Goal: Task Accomplishment & Management: Manage account settings

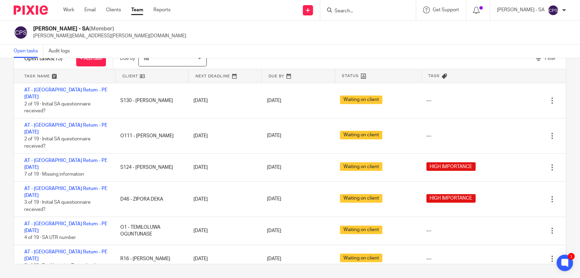
click at [352, 11] on input "Search" at bounding box center [365, 11] width 62 height 6
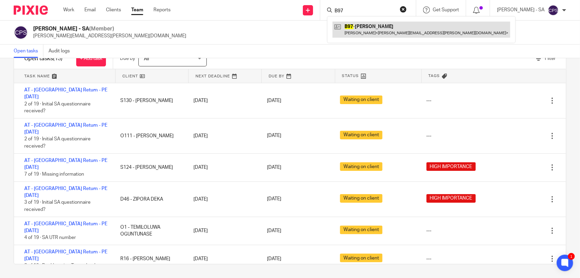
type input "B97"
click at [367, 28] on link at bounding box center [422, 30] width 178 height 16
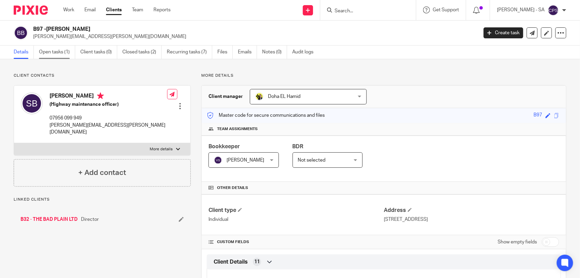
click at [59, 52] on link "Open tasks (1)" at bounding box center [57, 51] width 36 height 13
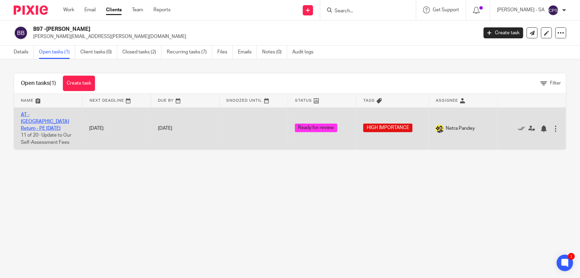
click at [45, 114] on link "AT - [GEOGRAPHIC_DATA] Return - PE [DATE]" at bounding box center [45, 121] width 48 height 19
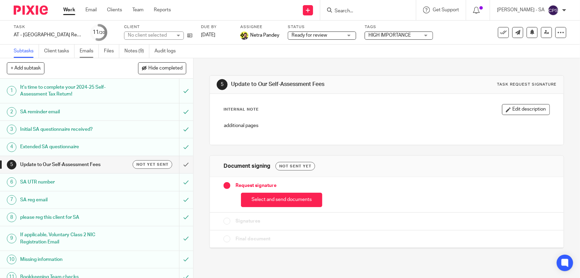
click at [89, 52] on link "Emails" at bounding box center [89, 50] width 19 height 13
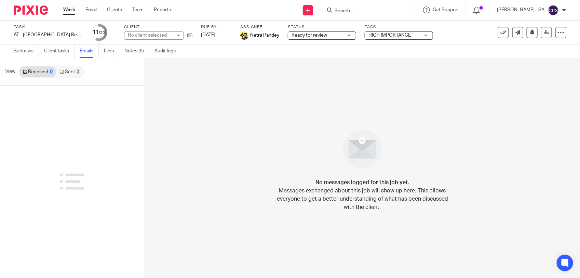
click at [70, 72] on link "Sent 2" at bounding box center [69, 71] width 27 height 11
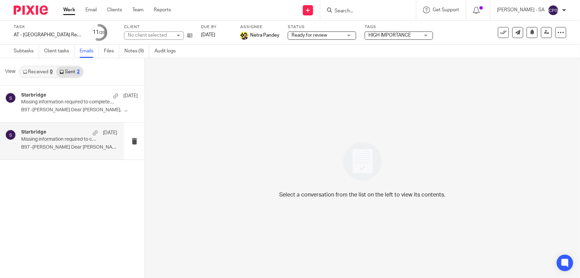
click at [60, 154] on div "Starbridge 7 Aug Missing information required to complete your Self-Assessment …" at bounding box center [62, 140] width 124 height 37
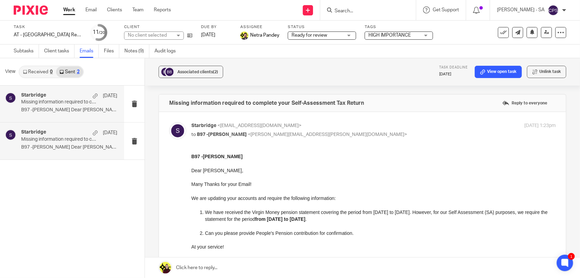
click at [65, 110] on p "B97 -STEPHAN BIGNALL Dear Stephan, ..." at bounding box center [69, 110] width 96 height 6
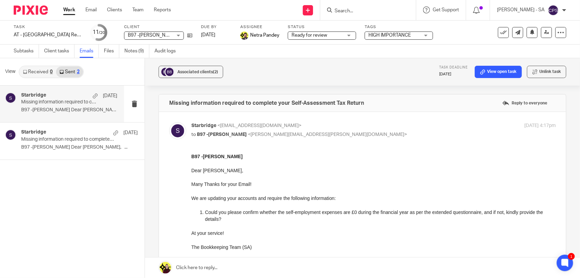
click at [348, 10] on input "Search" at bounding box center [365, 11] width 62 height 6
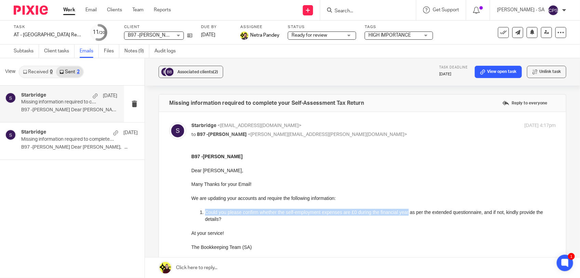
drag, startPoint x: 407, startPoint y: 211, endPoint x: 205, endPoint y: 213, distance: 201.7
click at [205, 213] on p "Could you please confirm whether the self-employment expenses are £0 during the…" at bounding box center [380, 215] width 351 height 14
copy p "Could you please confirm whether the self-employment expenses are £0 during the…"
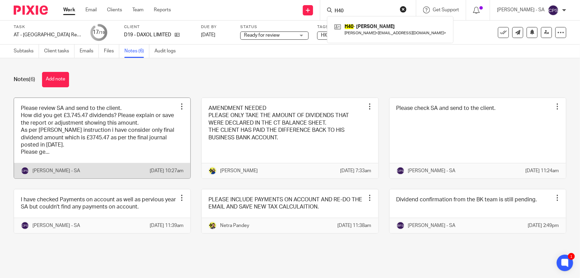
click at [148, 111] on link at bounding box center [102, 138] width 176 height 80
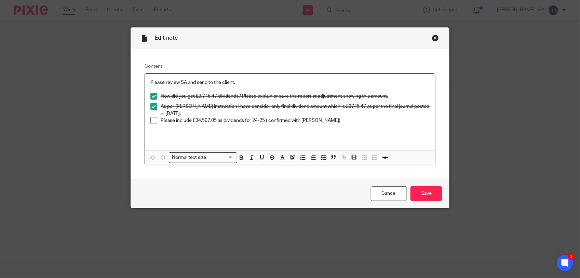
click at [433, 39] on div "Close this dialog window" at bounding box center [435, 38] width 7 height 7
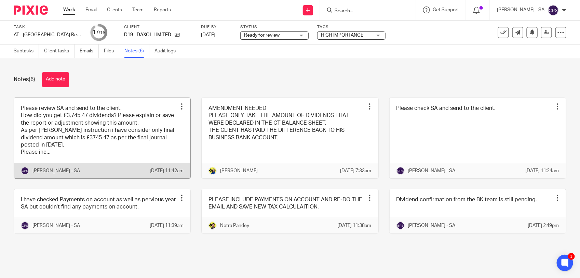
click at [98, 153] on link at bounding box center [102, 138] width 176 height 80
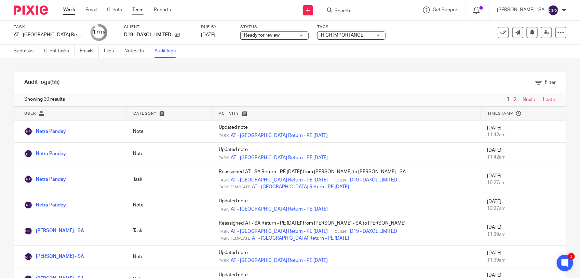
click at [137, 11] on link "Team" at bounding box center [137, 9] width 11 height 7
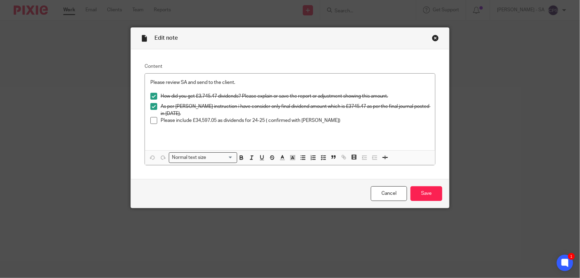
click at [432, 38] on div "Close this dialog window" at bounding box center [435, 38] width 7 height 7
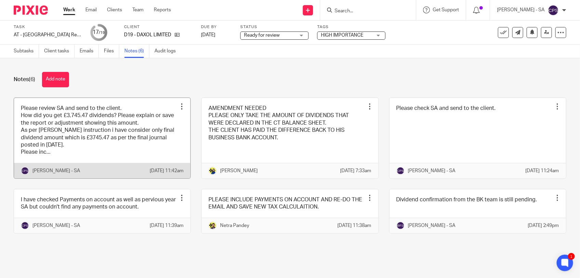
click at [119, 152] on link at bounding box center [102, 138] width 176 height 80
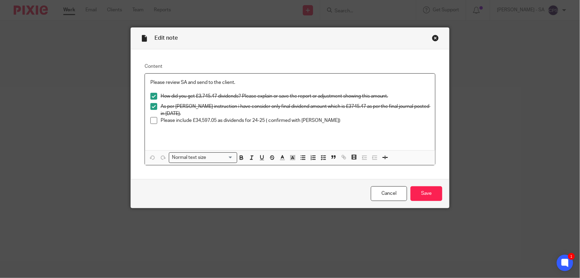
click at [151, 122] on span at bounding box center [153, 120] width 7 height 7
click at [428, 194] on input "Save" at bounding box center [427, 193] width 32 height 15
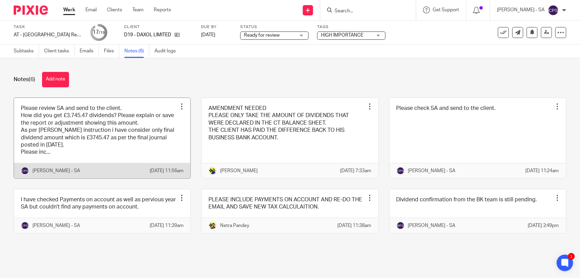
click at [156, 106] on link at bounding box center [102, 138] width 176 height 80
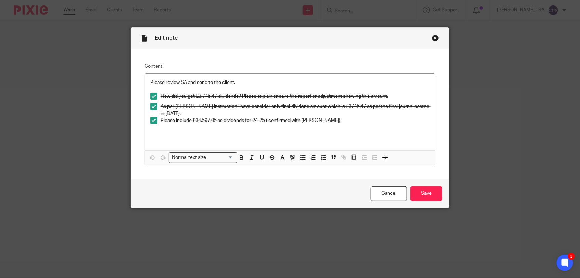
click at [432, 40] on div "Close this dialog window" at bounding box center [435, 38] width 7 height 7
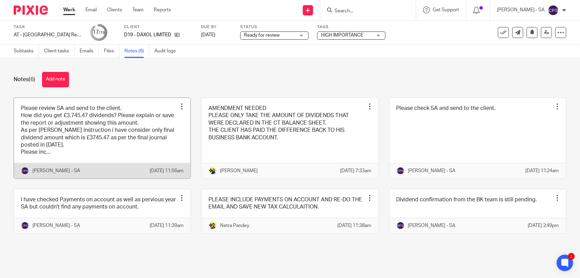
click at [135, 111] on link at bounding box center [102, 138] width 176 height 80
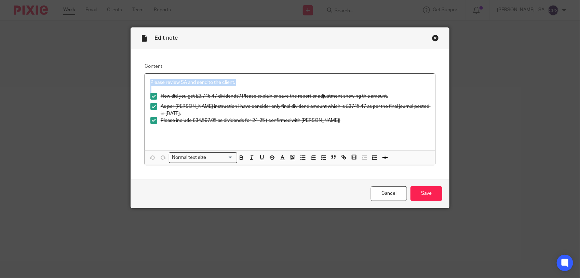
drag, startPoint x: 146, startPoint y: 84, endPoint x: 231, endPoint y: 88, distance: 84.9
click at [231, 88] on div "Please review SA and send to the client. How did you get £3,745.47 dividends? P…" at bounding box center [290, 111] width 290 height 77
click at [264, 84] on p "Please review SA and send to the client." at bounding box center [289, 82] width 279 height 7
click at [421, 190] on input "Save" at bounding box center [427, 193] width 32 height 15
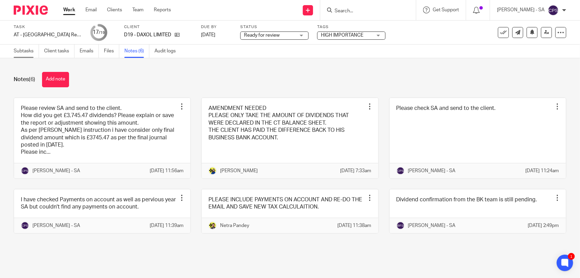
click at [27, 51] on link "Subtasks" at bounding box center [26, 50] width 25 height 13
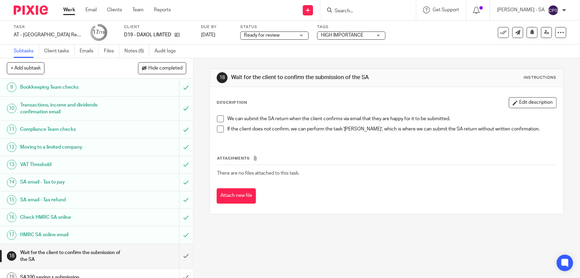
scroll to position [157, 0]
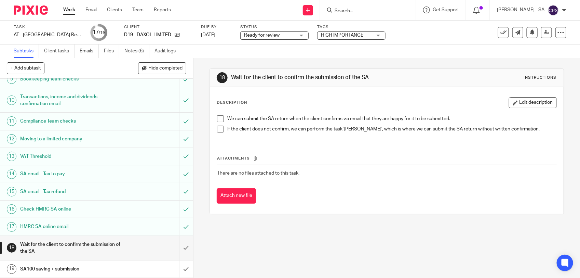
click at [73, 171] on h1 "SA email - Tax to pay" at bounding box center [71, 174] width 102 height 10
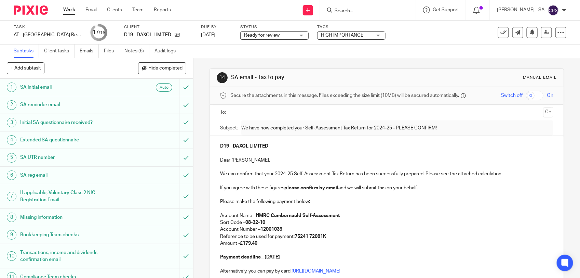
scroll to position [85, 0]
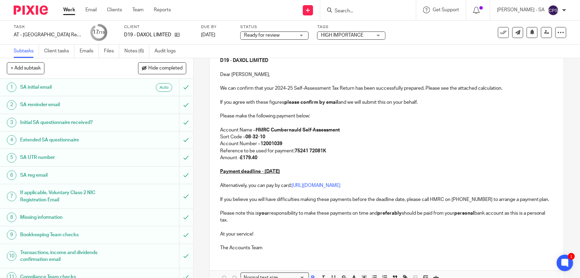
drag, startPoint x: 242, startPoint y: 158, endPoint x: 258, endPoint y: 157, distance: 16.4
click at [258, 157] on p "Amount - £179.40" at bounding box center [386, 157] width 333 height 7
click at [247, 156] on strong "£16897.77" at bounding box center [251, 157] width 23 height 5
click at [269, 160] on p "Amount - £16,897.77" at bounding box center [386, 157] width 333 height 7
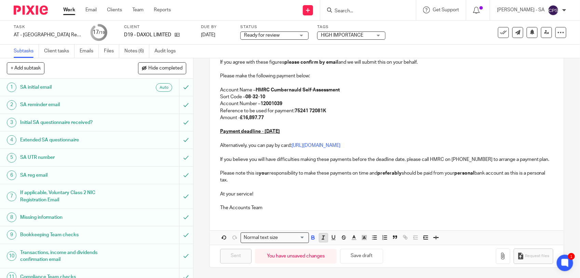
scroll to position [133, 0]
click at [354, 255] on button "Save draft" at bounding box center [361, 255] width 43 height 15
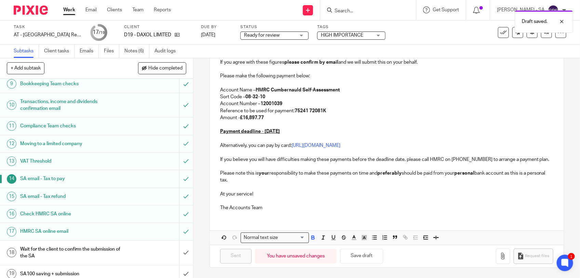
scroll to position [157, 0]
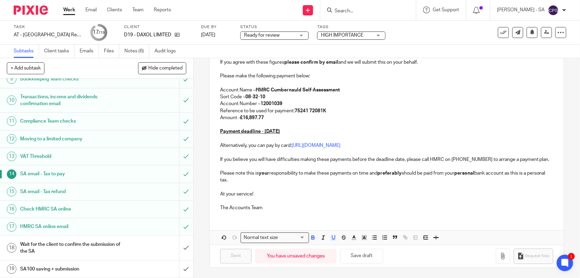
click at [310, 128] on p "Payment deadline - 31st January 2026" at bounding box center [386, 131] width 333 height 7
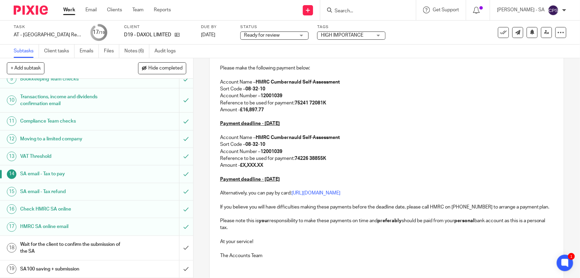
drag, startPoint x: 243, startPoint y: 164, endPoint x: 267, endPoint y: 163, distance: 23.9
click at [267, 163] on p "Amount - £X,XXX.XX" at bounding box center [386, 165] width 333 height 7
click at [276, 165] on p "Amount - £5,572.79" at bounding box center [386, 165] width 333 height 7
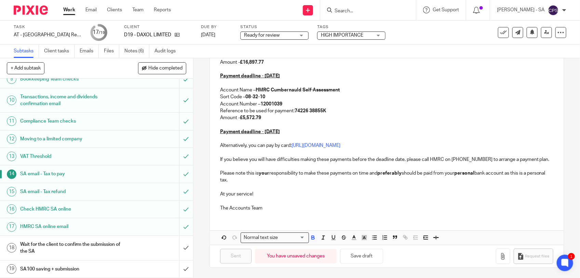
scroll to position [189, 0]
click at [363, 253] on button "Save draft" at bounding box center [361, 255] width 43 height 15
click at [351, 256] on button "Save draft" at bounding box center [361, 255] width 43 height 15
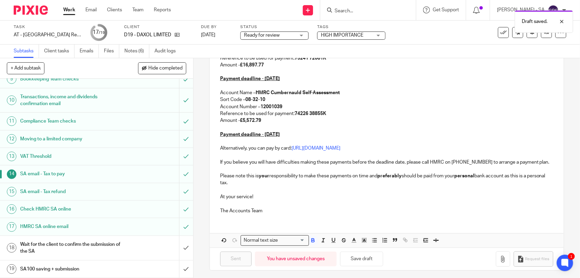
scroll to position [146, 0]
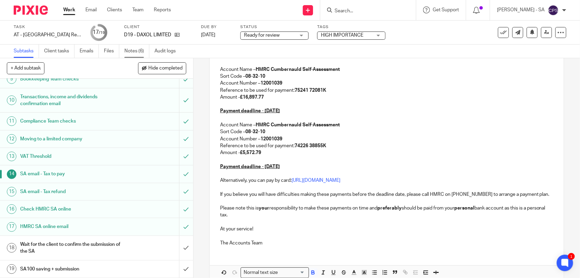
click at [133, 51] on link "Notes (6)" at bounding box center [136, 50] width 25 height 13
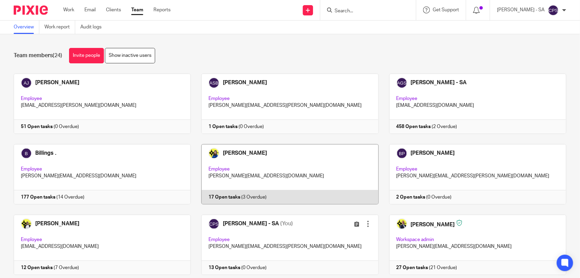
scroll to position [43, 0]
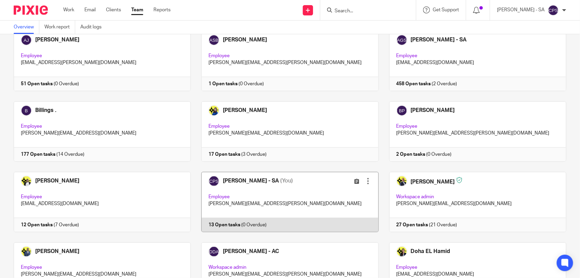
click at [305, 191] on link at bounding box center [285, 202] width 188 height 60
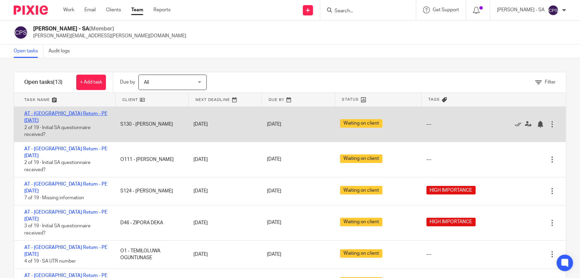
click at [63, 112] on link "AT - [GEOGRAPHIC_DATA] Return - PE [DATE]" at bounding box center [65, 117] width 83 height 12
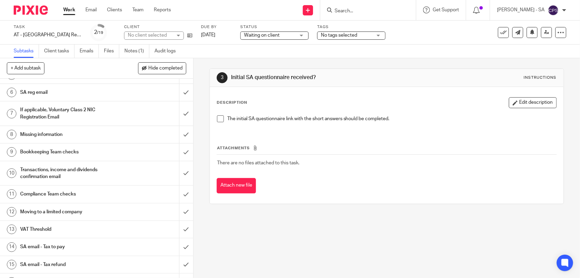
scroll to position [85, 0]
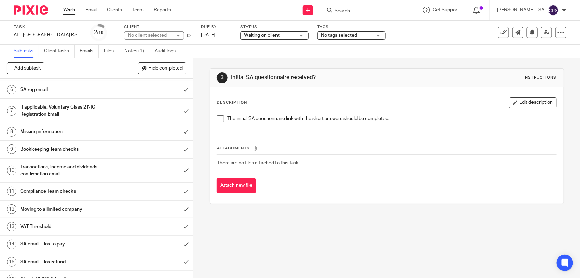
click at [66, 243] on h1 "SA email - Tax to pay" at bounding box center [71, 244] width 102 height 10
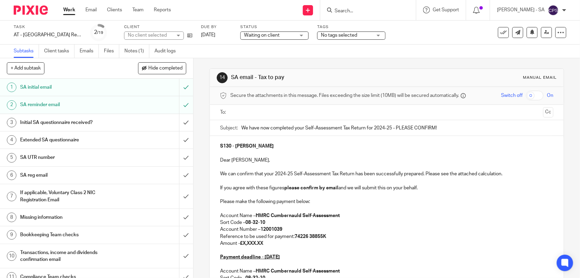
scroll to position [85, 0]
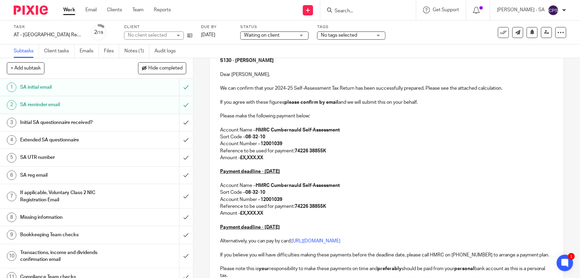
drag, startPoint x: 217, startPoint y: 186, endPoint x: 298, endPoint y: 228, distance: 91.1
click at [298, 228] on div "S130 - GLENN SONKO Dear Glenn, We can confirm that your 2024-25 Self-Assessment…" at bounding box center [387, 180] width 354 height 261
copy div "Account Name – HMRC Cumbernauld Self-Assessment Sort Code – 08-32-10 Account Nu…"
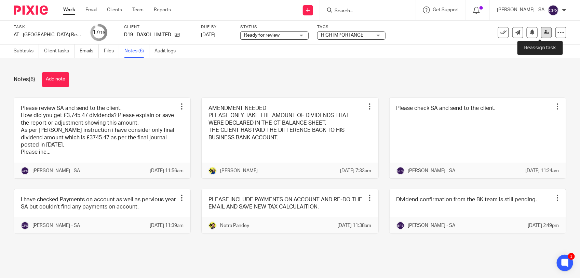
click at [544, 32] on icon at bounding box center [546, 32] width 5 height 5
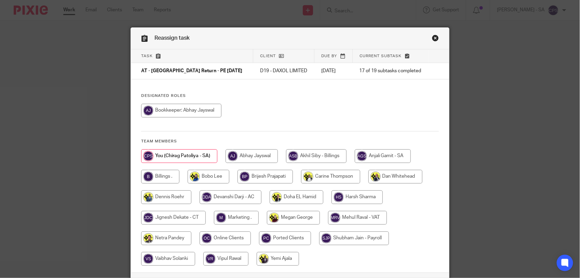
click at [165, 237] on input "radio" at bounding box center [166, 238] width 50 height 14
radio input "true"
click at [81, 206] on div "Reassign task Task Client Due by Current subtask AT - SA Return - PE 05-04-2025…" at bounding box center [290, 139] width 580 height 278
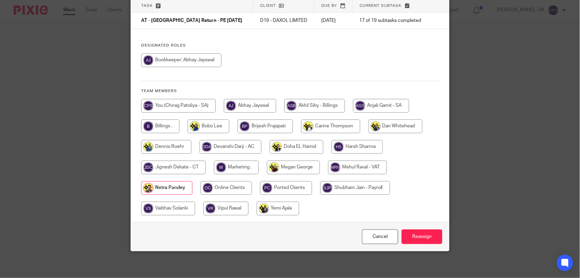
scroll to position [51, 0]
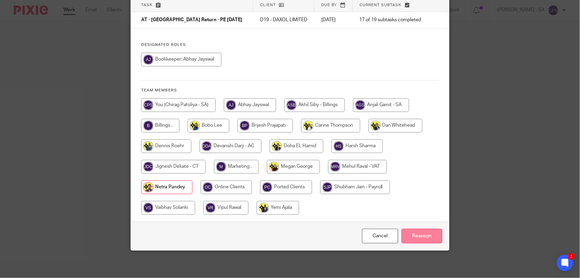
click at [411, 236] on input "Reassign" at bounding box center [422, 235] width 41 height 15
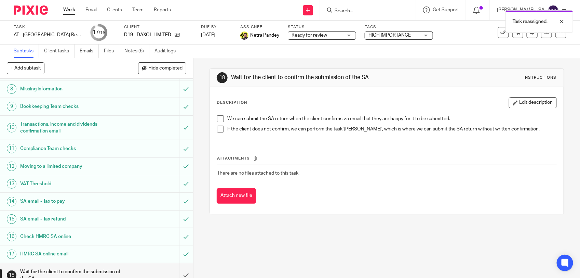
scroll to position [157, 0]
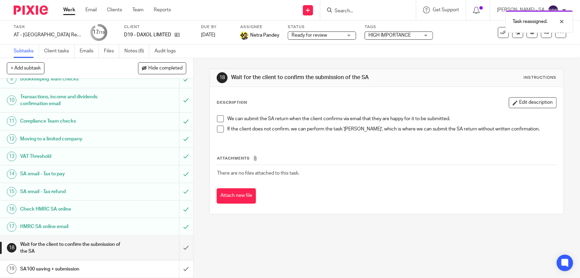
click at [78, 171] on h1 "SA email - Tax to pay" at bounding box center [71, 174] width 102 height 10
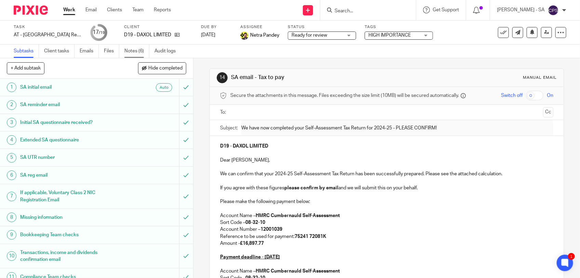
click at [133, 53] on link "Notes (6)" at bounding box center [136, 50] width 25 height 13
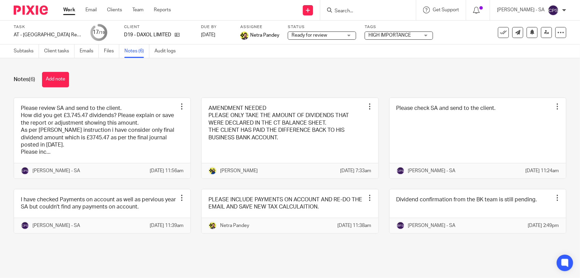
click at [94, 157] on link at bounding box center [102, 138] width 176 height 80
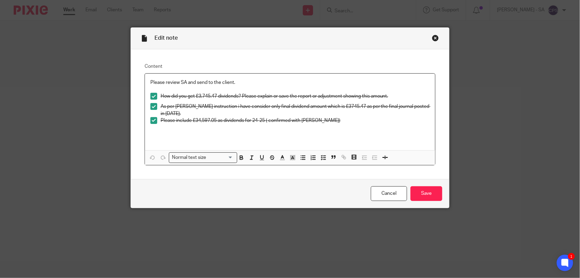
click at [432, 38] on div "Close this dialog window" at bounding box center [435, 38] width 7 height 7
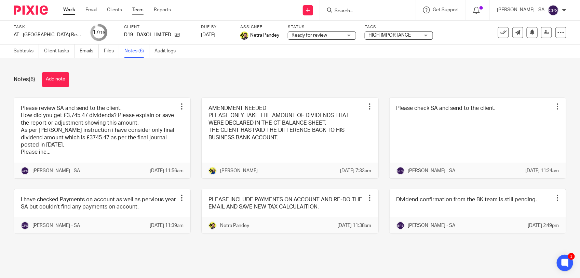
click at [139, 12] on link "Team" at bounding box center [137, 9] width 11 height 7
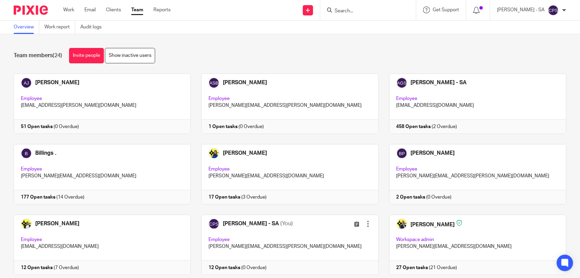
scroll to position [85, 0]
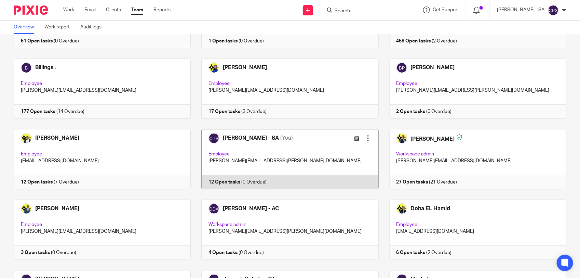
click at [300, 152] on link at bounding box center [285, 159] width 188 height 60
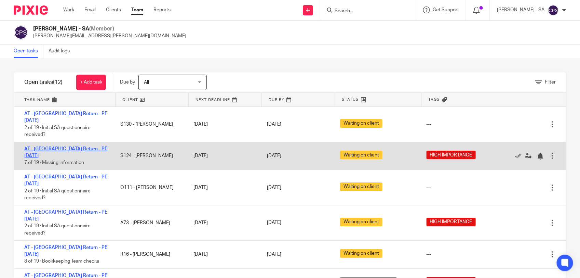
click at [68, 146] on link "AT - [GEOGRAPHIC_DATA] Return - PE [DATE]" at bounding box center [65, 152] width 83 height 12
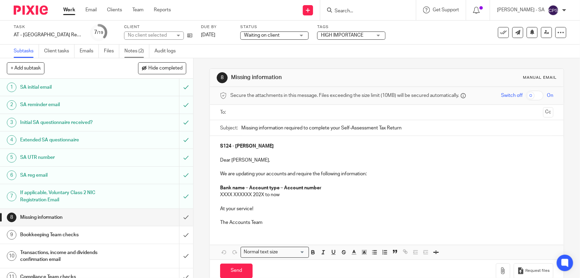
click at [137, 53] on link "Notes (2)" at bounding box center [136, 50] width 25 height 13
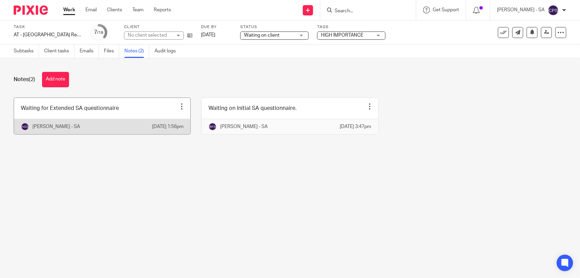
click at [143, 115] on link at bounding box center [102, 116] width 176 height 36
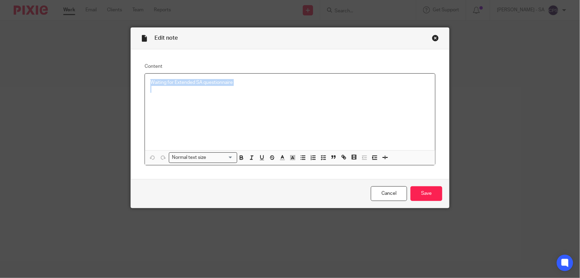
drag, startPoint x: 147, startPoint y: 84, endPoint x: 247, endPoint y: 86, distance: 99.5
click at [247, 86] on div "Waiting for Extended SA questionnaire" at bounding box center [290, 111] width 290 height 77
click at [322, 156] on icon "button" at bounding box center [323, 157] width 6 height 6
click at [151, 82] on span at bounding box center [153, 82] width 7 height 7
click at [161, 91] on p at bounding box center [295, 92] width 269 height 7
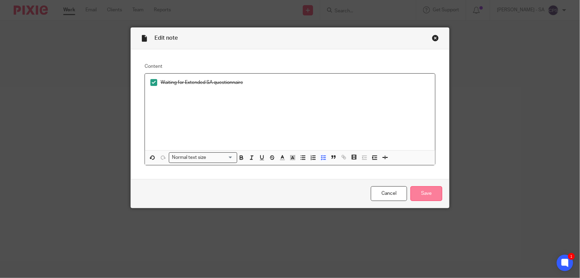
click at [415, 192] on input "Save" at bounding box center [427, 193] width 32 height 15
